Goal: Communication & Community: Connect with others

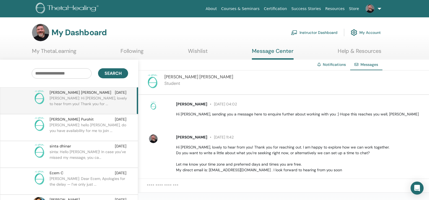
scroll to position [32, 0]
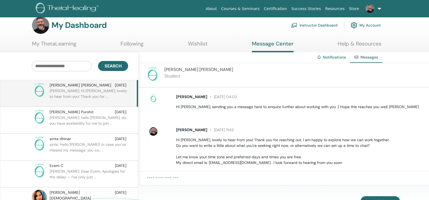
click at [153, 100] on img at bounding box center [153, 98] width 9 height 9
click at [197, 103] on div "[PERSON_NAME] [DATE] 04:02 Hi [PERSON_NAME], sending you a message here to enqu…" at bounding box center [299, 102] width 255 height 16
click at [200, 71] on span "[PERSON_NAME]" at bounding box center [198, 70] width 69 height 6
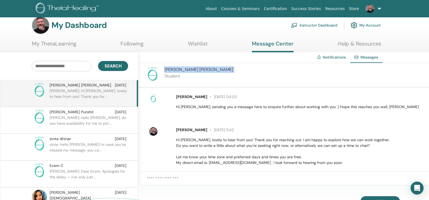
click at [200, 71] on span "[PERSON_NAME]" at bounding box center [198, 70] width 69 height 6
copy span "[PERSON_NAME]"
click at [86, 9] on img at bounding box center [68, 9] width 65 height 12
